Goal: Task Accomplishment & Management: Use online tool/utility

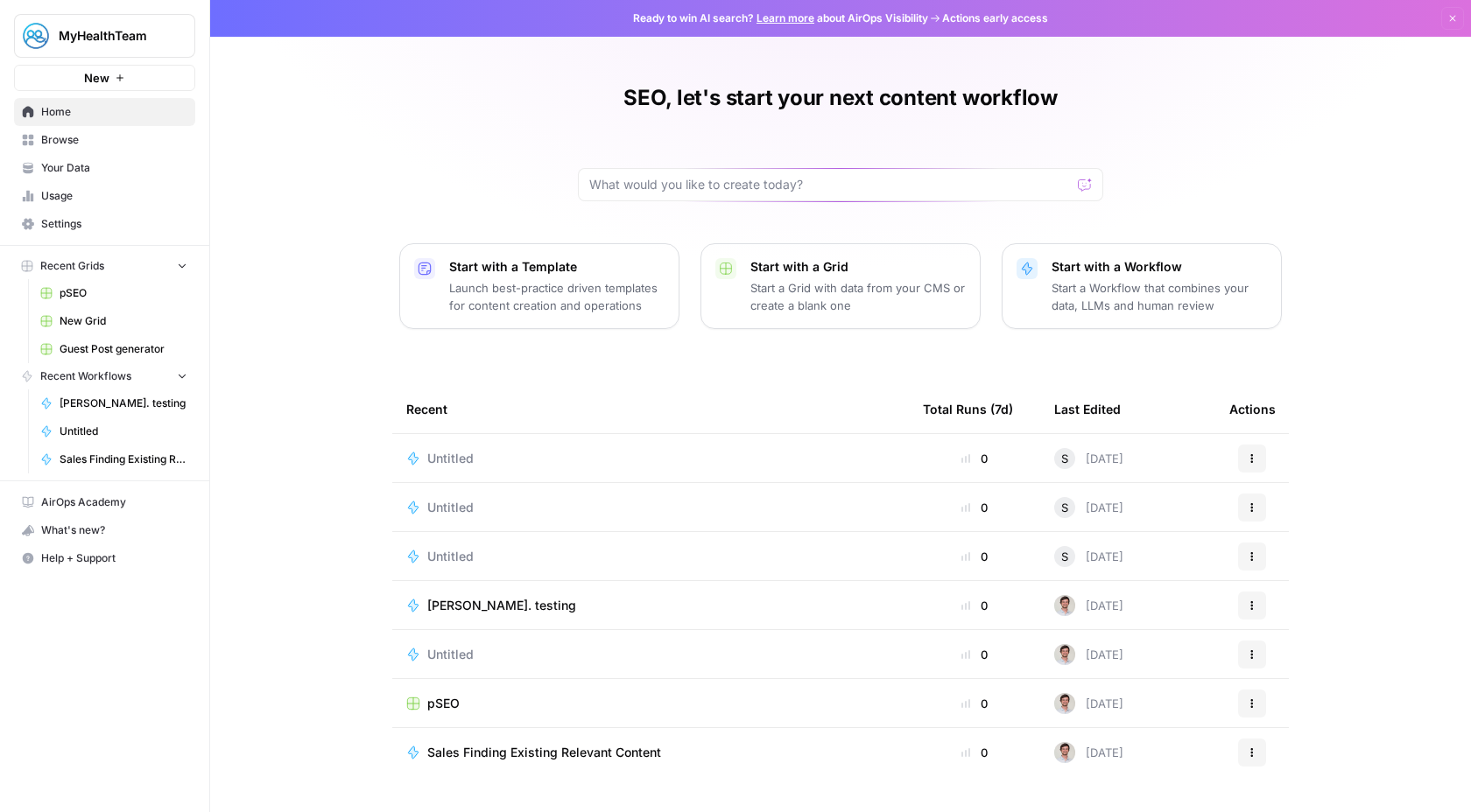
click at [74, 290] on span "pSEO" at bounding box center [123, 293] width 128 height 16
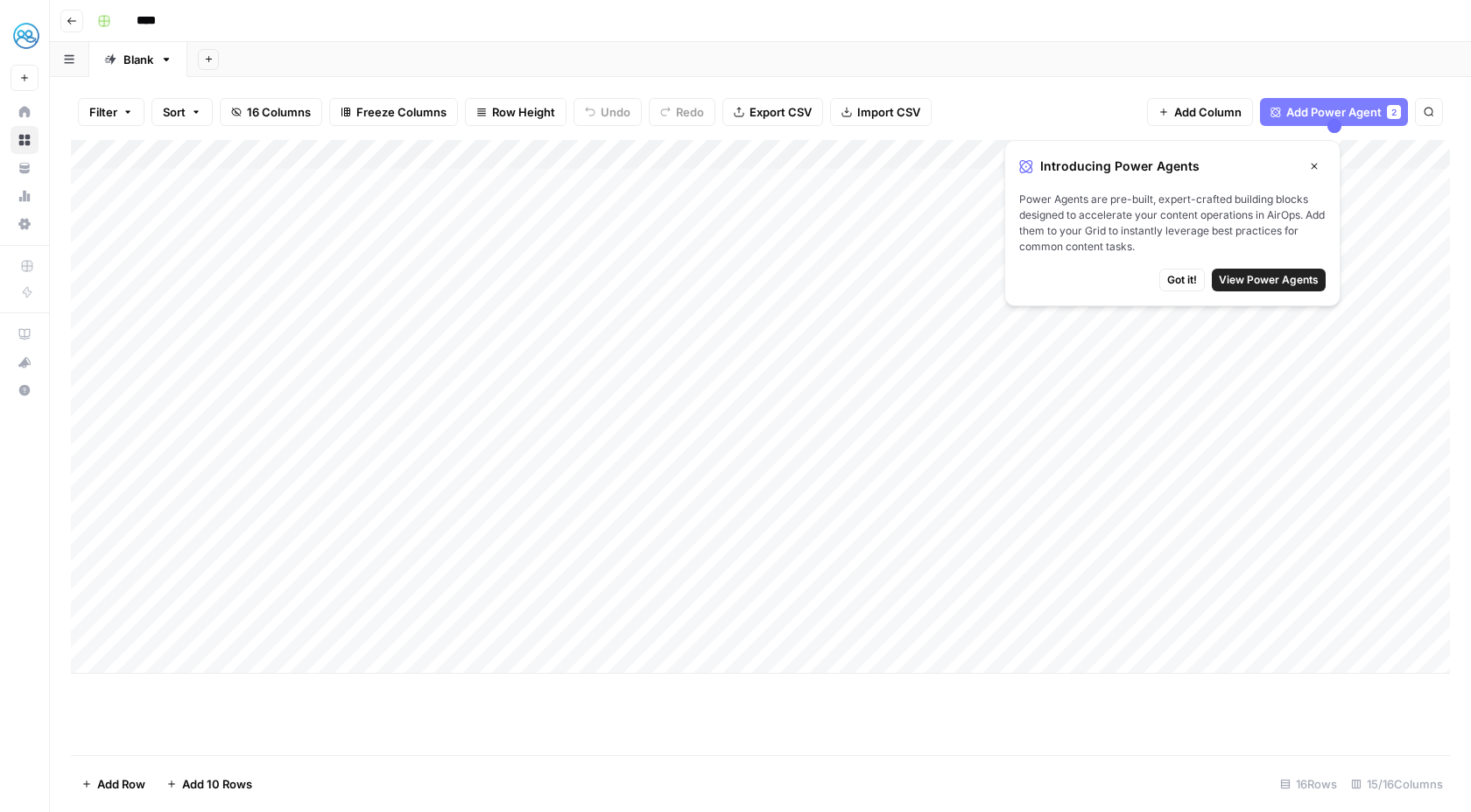
click at [1313, 164] on icon "button" at bounding box center [1314, 166] width 11 height 11
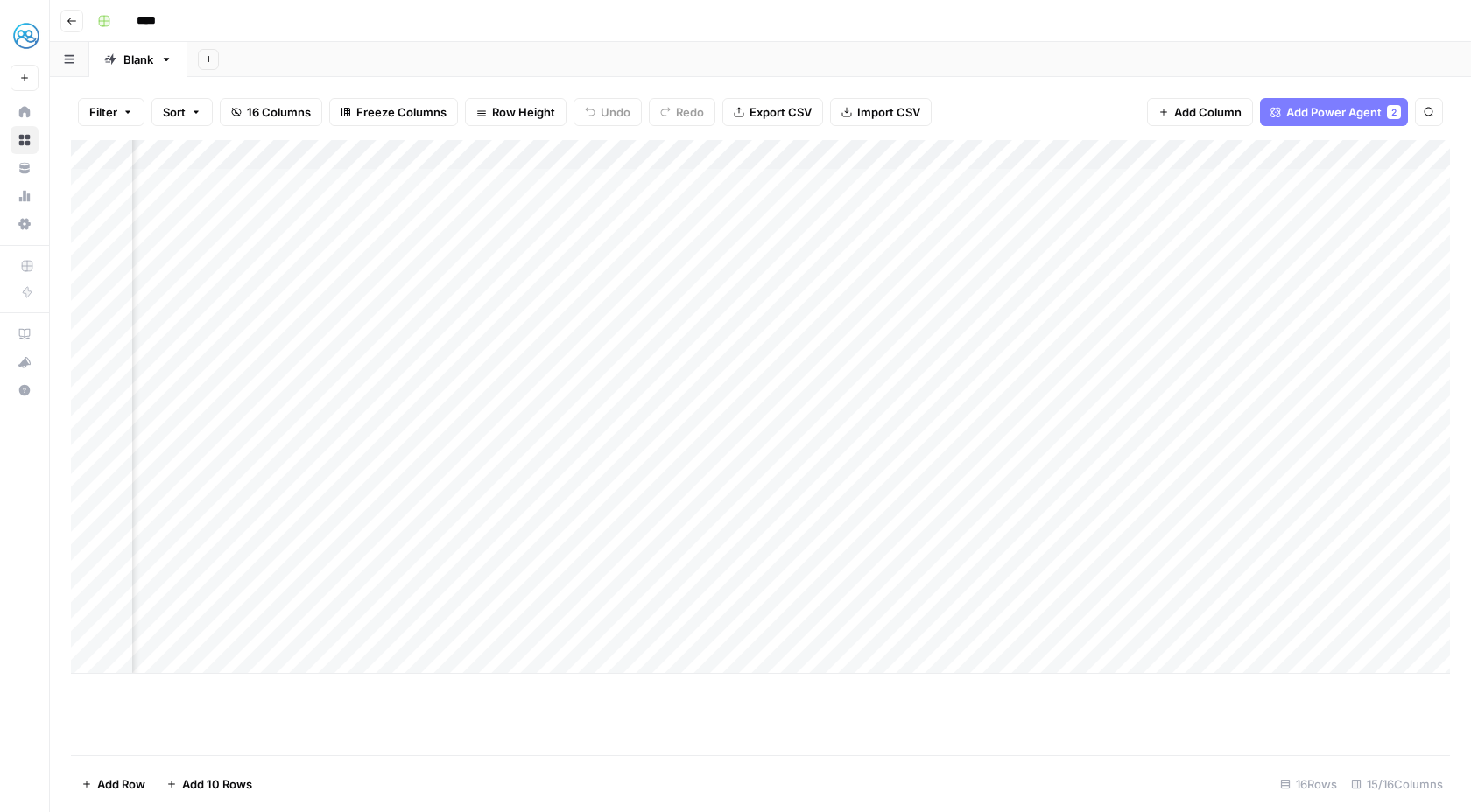
scroll to position [0, 343]
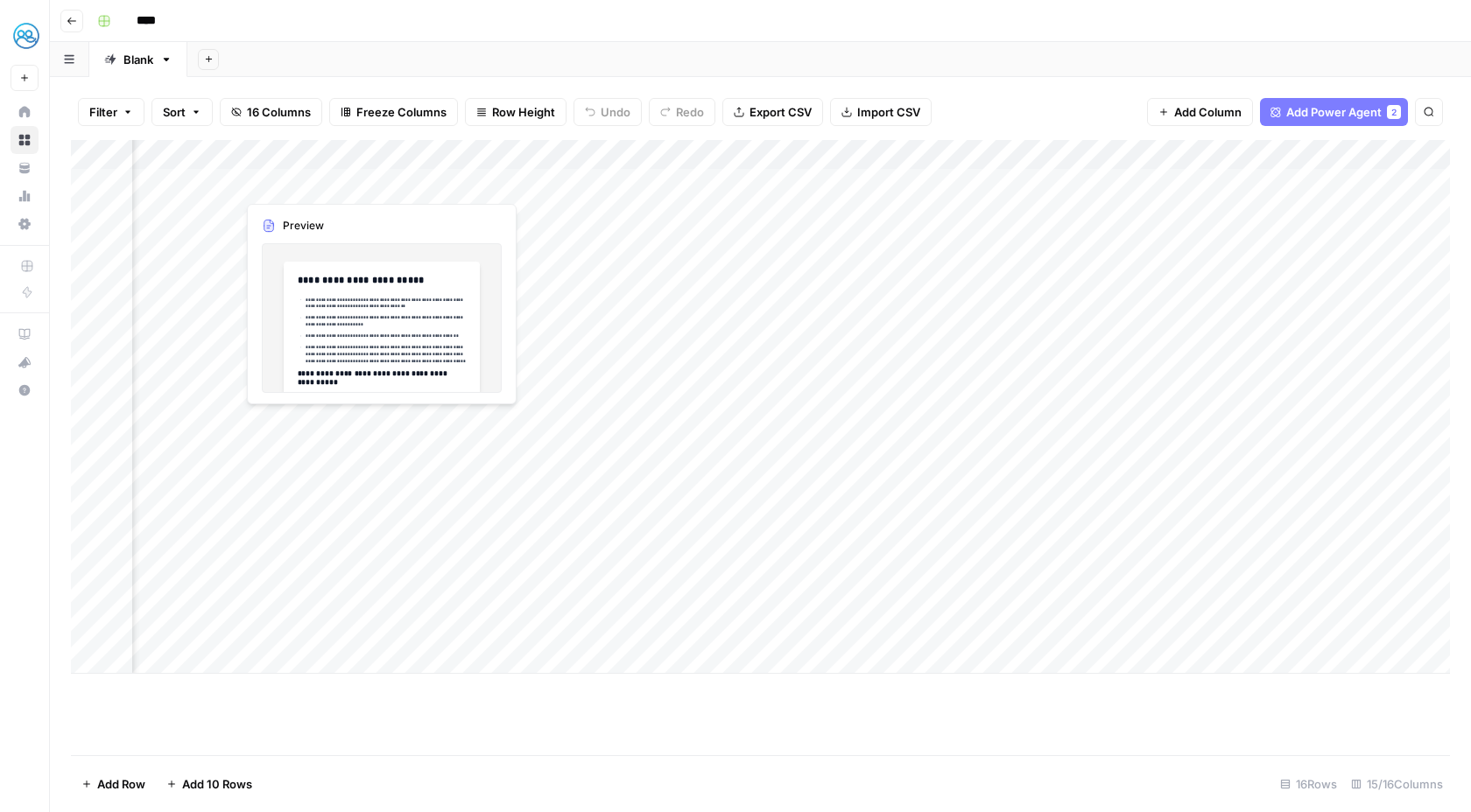
click at [325, 184] on div "Add Column" at bounding box center [761, 407] width 1379 height 534
click at [321, 184] on div "Add Column" at bounding box center [761, 407] width 1379 height 534
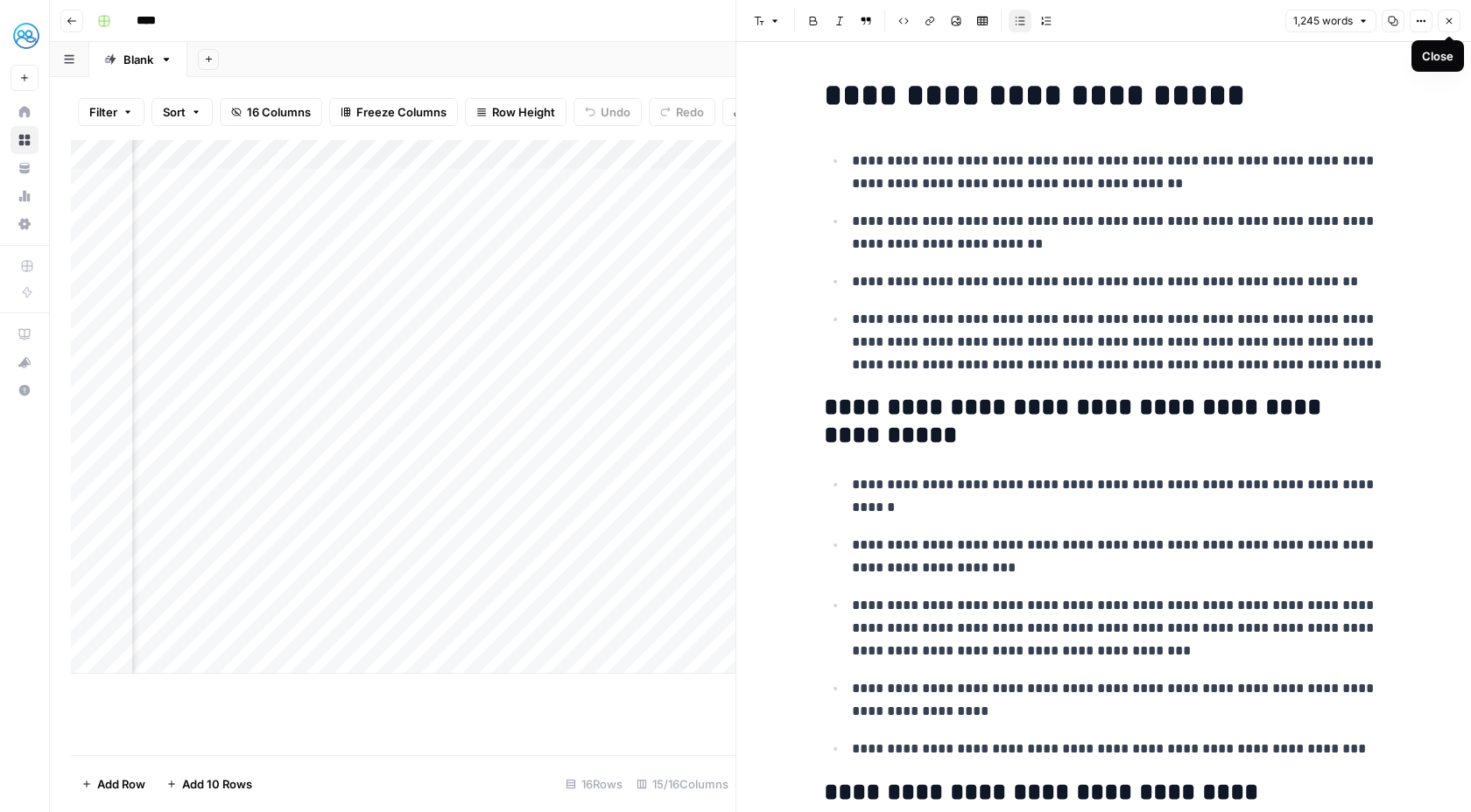
click at [1453, 26] on button "Close" at bounding box center [1449, 21] width 23 height 23
